Goal: Find specific page/section: Find specific page/section

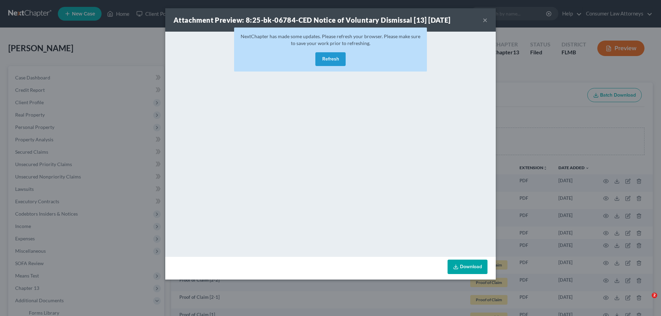
scroll to position [78, 0]
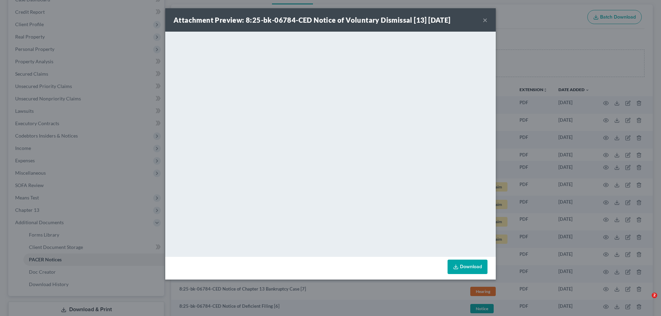
click at [579, 166] on div "Attachment Preview: 8:25-bk-06784-CED Notice of Voluntary Dismissal [13] 10/14/…" at bounding box center [330, 158] width 661 height 316
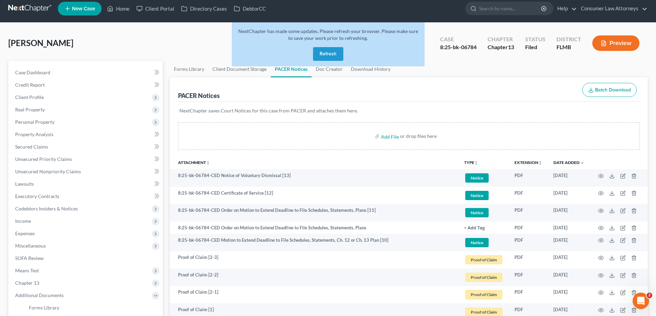
scroll to position [0, 0]
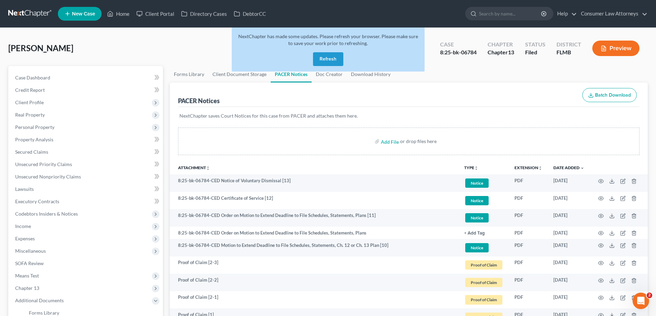
click at [321, 58] on button "Refresh" at bounding box center [328, 59] width 30 height 14
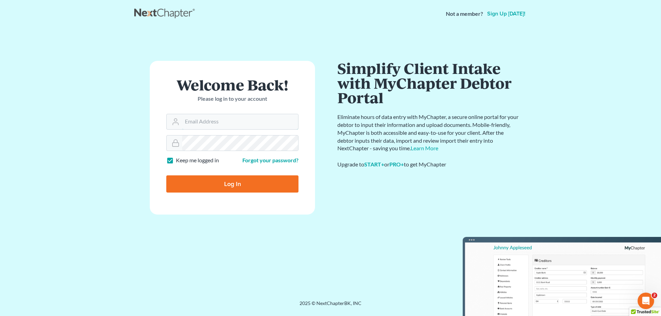
type input "ykim@consumerlawattorneys.com"
click at [239, 186] on input "Log In" at bounding box center [232, 184] width 132 height 17
type input "Thinking..."
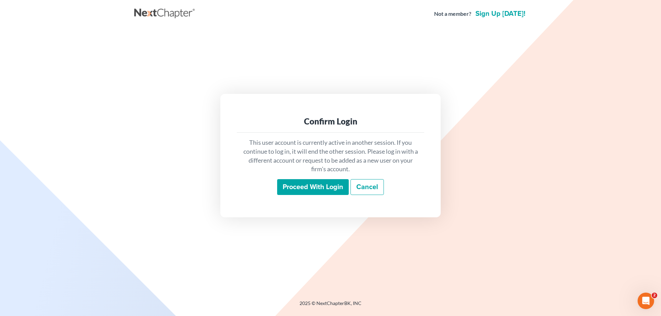
click at [305, 184] on input "Proceed with login" at bounding box center [313, 187] width 72 height 16
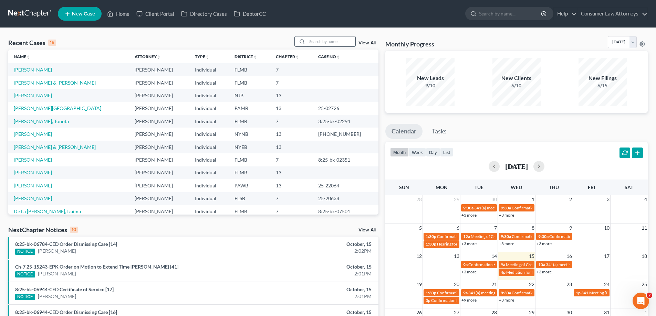
click at [343, 41] on input "search" at bounding box center [331, 41] width 48 height 10
type input "[PERSON_NAME]"
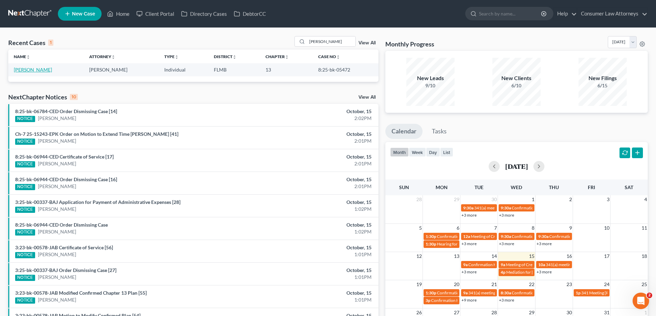
click at [35, 70] on link "[PERSON_NAME]" at bounding box center [33, 70] width 38 height 6
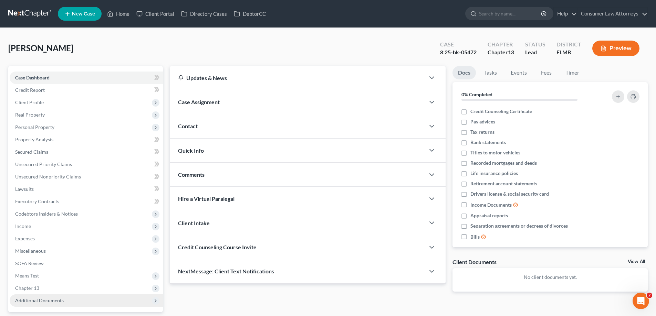
click at [63, 301] on span "Additional Documents" at bounding box center [86, 301] width 153 height 12
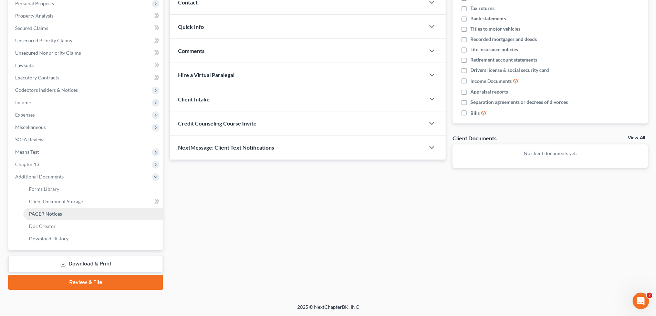
click at [61, 209] on link "PACER Notices" at bounding box center [92, 214] width 139 height 12
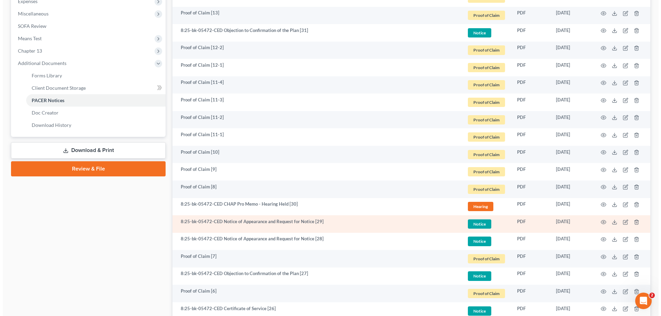
scroll to position [241, 0]
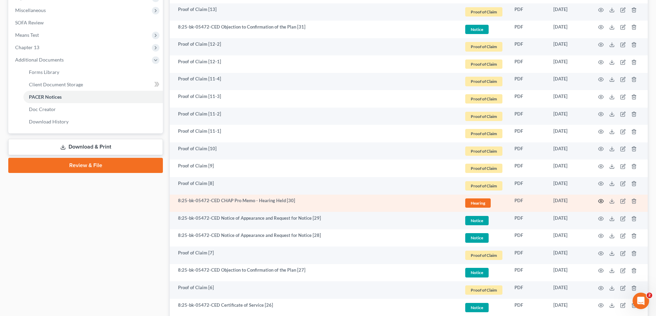
click at [601, 201] on circle "button" at bounding box center [600, 201] width 1 height 1
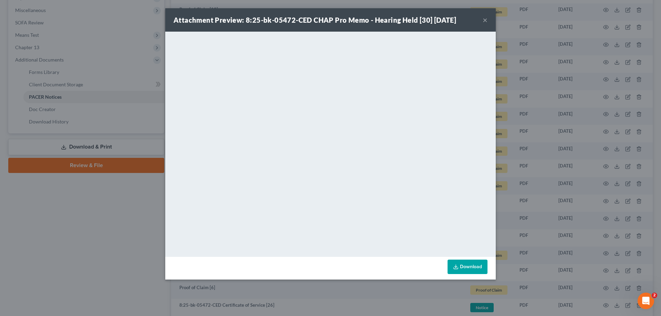
click at [565, 143] on div "Attachment Preview: 8:25-bk-05472-CED CHAP Pro Memo - Hearing Held [30] [DATE] …" at bounding box center [330, 158] width 661 height 316
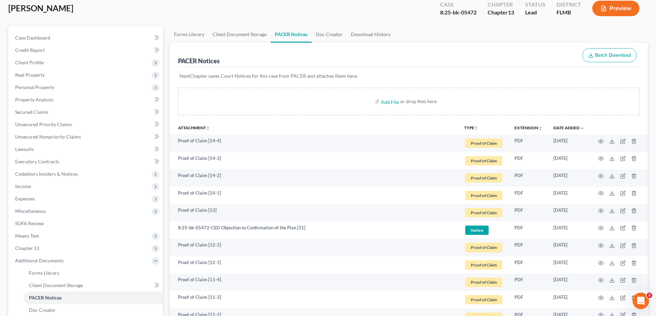
scroll to position [0, 0]
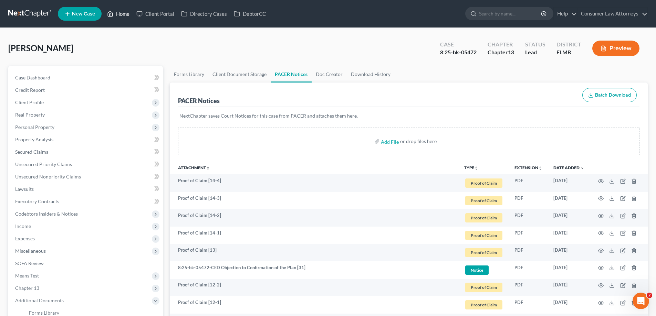
click at [121, 13] on link "Home" at bounding box center [118, 14] width 29 height 12
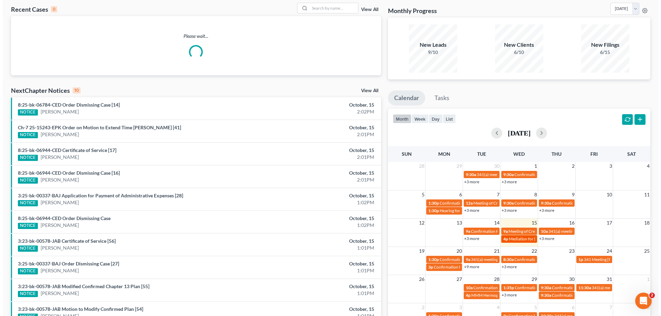
scroll to position [81, 0]
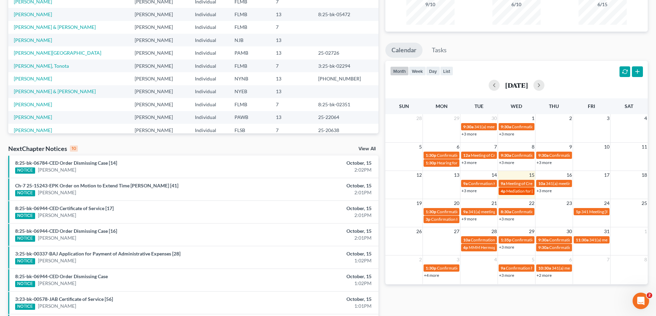
click at [516, 192] on span "Mediation for [PERSON_NAME]" at bounding box center [535, 191] width 58 height 5
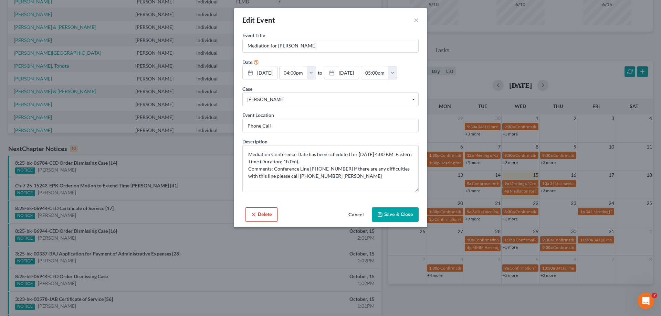
click at [424, 303] on div "Edit Event × Event Title * Mediation for [PERSON_NAME] Date [DATE] close Date […" at bounding box center [330, 158] width 661 height 316
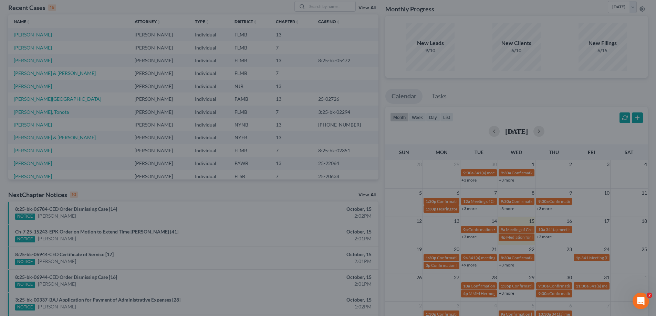
scroll to position [0, 0]
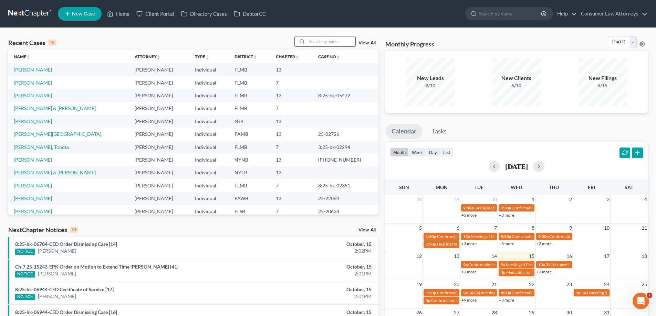
click at [315, 37] on input "search" at bounding box center [331, 41] width 48 height 10
type input "[PERSON_NAME]"
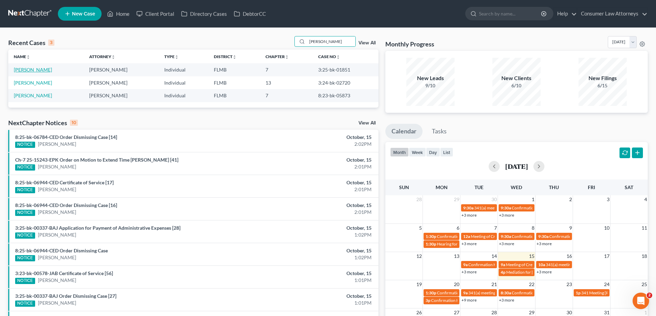
click at [40, 68] on link "[PERSON_NAME]" at bounding box center [33, 70] width 38 height 6
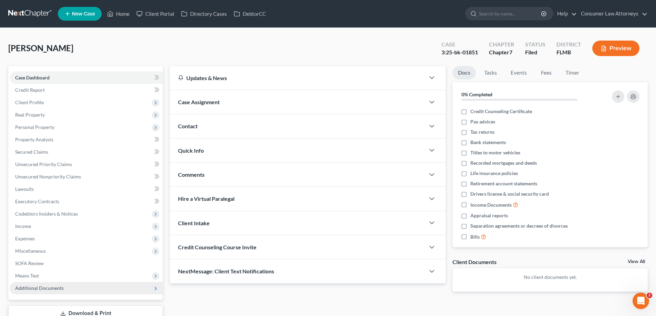
click at [53, 292] on span "Additional Documents" at bounding box center [86, 288] width 153 height 12
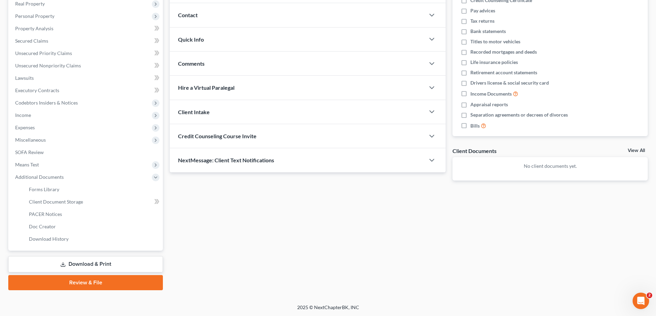
scroll to position [112, 0]
click at [46, 211] on span "PACER Notices" at bounding box center [45, 214] width 33 height 6
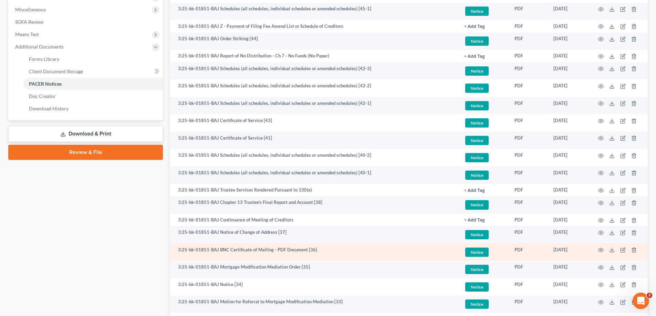
scroll to position [275, 0]
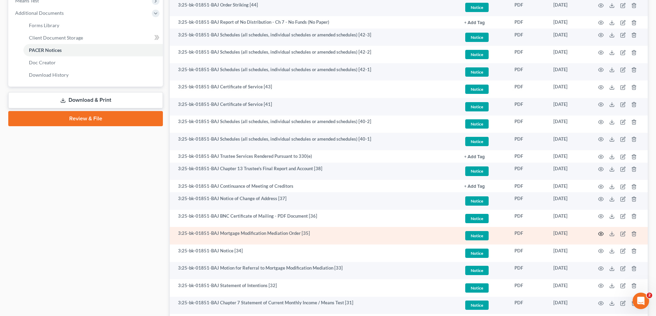
click at [600, 233] on circle "button" at bounding box center [600, 233] width 1 height 1
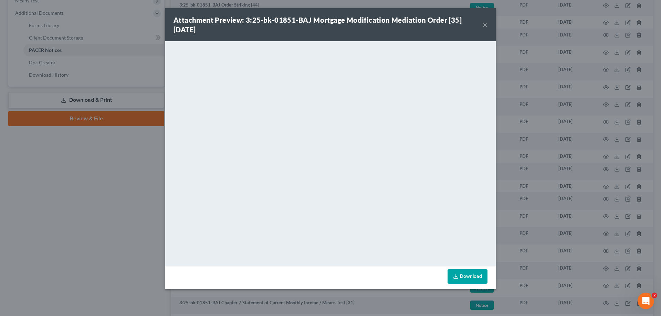
click at [111, 220] on div "Attachment Preview: 3:25-bk-01851-BAJ Mortgage Modification Mediation Order [35…" at bounding box center [330, 158] width 661 height 316
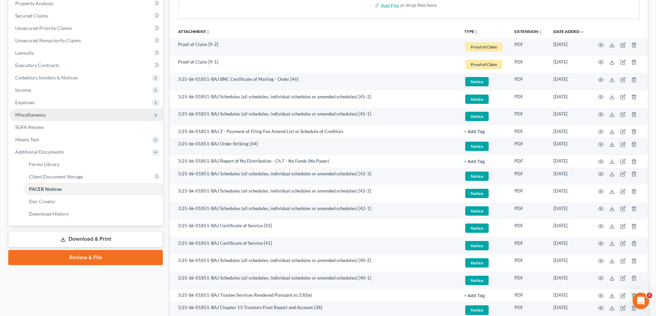
scroll to position [34, 0]
